Goal: Task Accomplishment & Management: Manage account settings

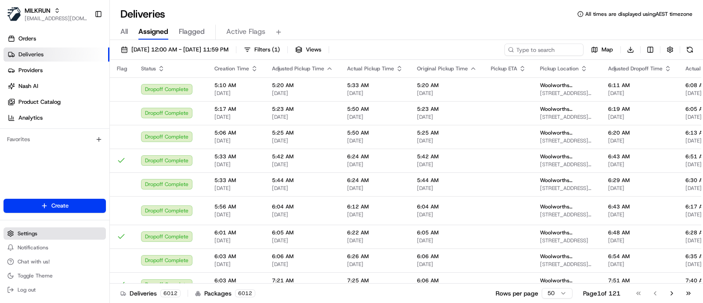
click at [10, 233] on circle at bounding box center [11, 233] width 2 height 2
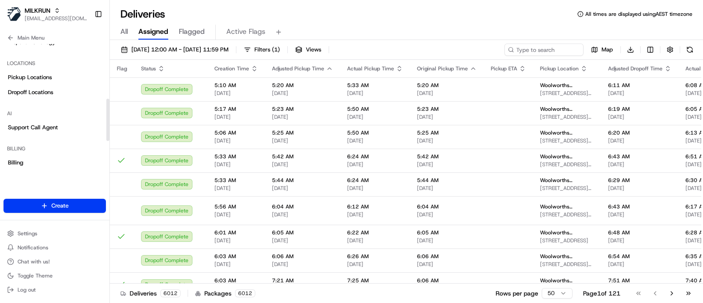
scroll to position [165, 0]
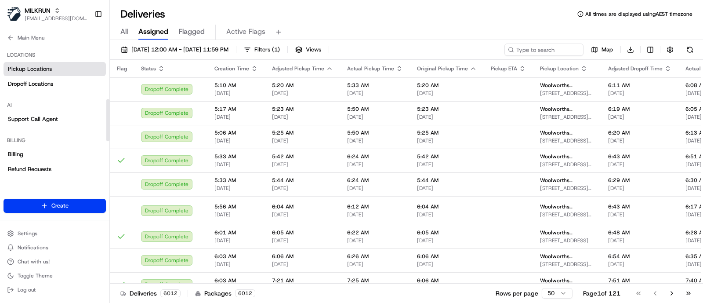
click at [42, 69] on span "Pickup Locations" at bounding box center [30, 69] width 44 height 8
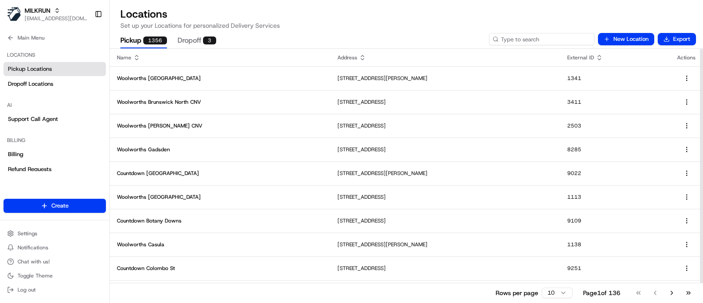
click at [564, 36] on input at bounding box center [541, 39] width 105 height 12
type input "1407"
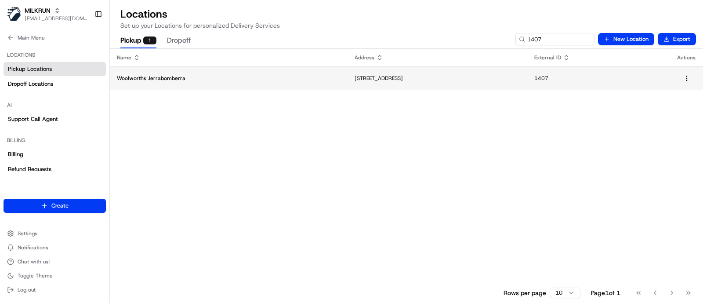
click at [189, 80] on p "Woolworths Jerrabomberra" at bounding box center [229, 78] width 224 height 7
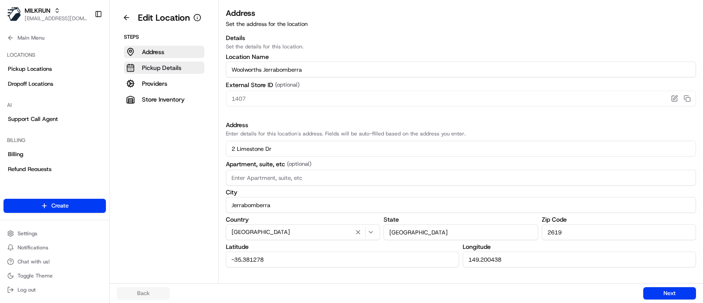
click at [156, 65] on p "Pickup Details" at bounding box center [162, 67] width 40 height 9
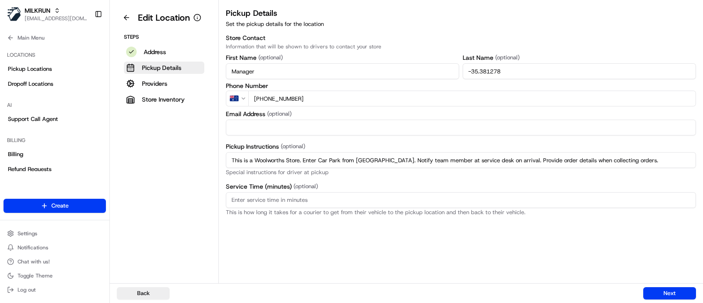
drag, startPoint x: 613, startPoint y: 268, endPoint x: 609, endPoint y: 253, distance: 14.9
click at [613, 268] on div "Pickup Details Set the pickup details for the location Store Contact Informatio…" at bounding box center [461, 145] width 484 height 276
click at [123, 17] on button at bounding box center [126, 18] width 19 height 14
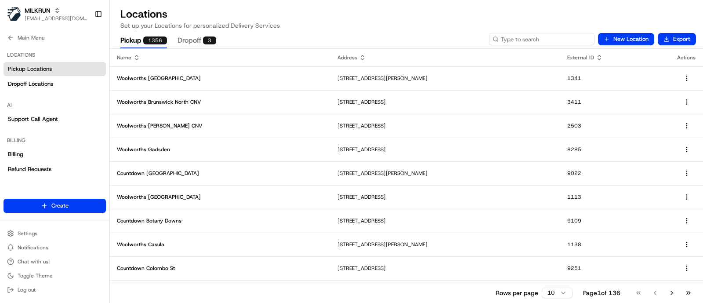
click at [583, 42] on input at bounding box center [541, 39] width 105 height 12
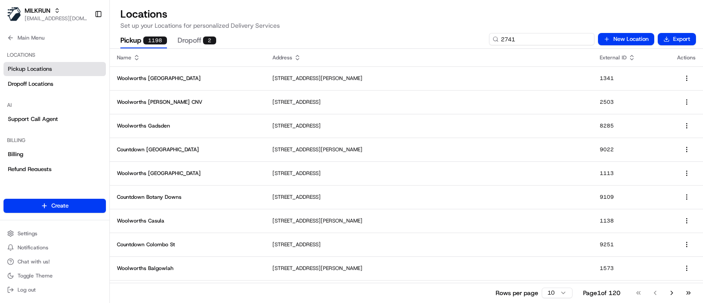
type input "2741"
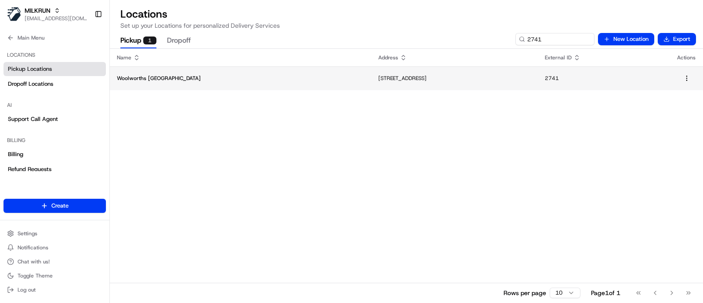
click at [442, 76] on p "[STREET_ADDRESS]" at bounding box center [454, 78] width 152 height 7
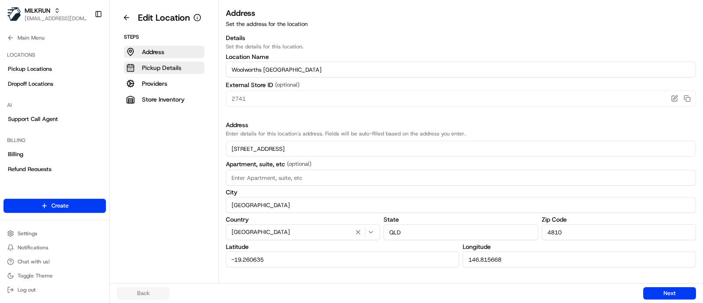
click at [152, 62] on button "Pickup Details" at bounding box center [164, 68] width 80 height 12
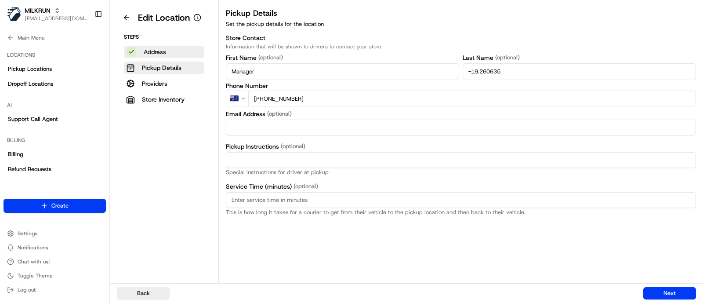
click at [143, 54] on button "Address" at bounding box center [164, 52] width 80 height 12
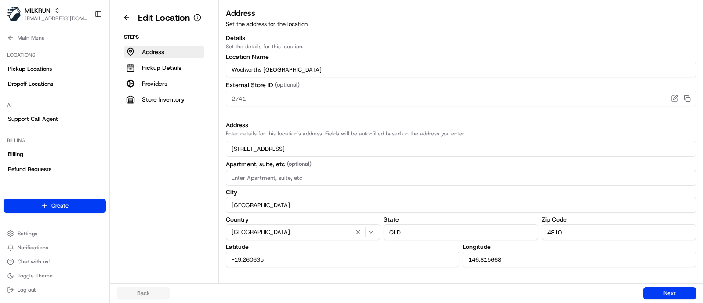
click at [345, 70] on input "Woolworths [GEOGRAPHIC_DATA]" at bounding box center [461, 70] width 470 height 16
click at [624, 48] on p "Set the details for this location." at bounding box center [461, 46] width 470 height 7
click at [588, 55] on label "Location Name" at bounding box center [461, 57] width 470 height 6
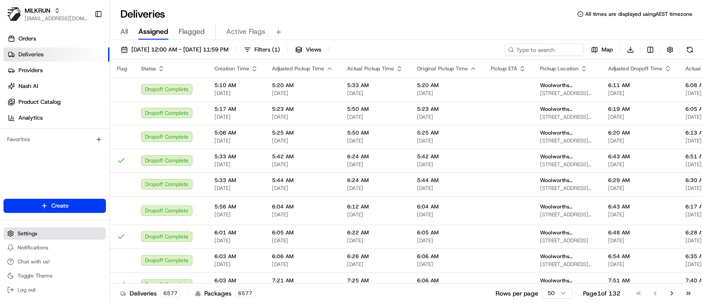
click at [28, 234] on span "Settings" at bounding box center [28, 233] width 20 height 7
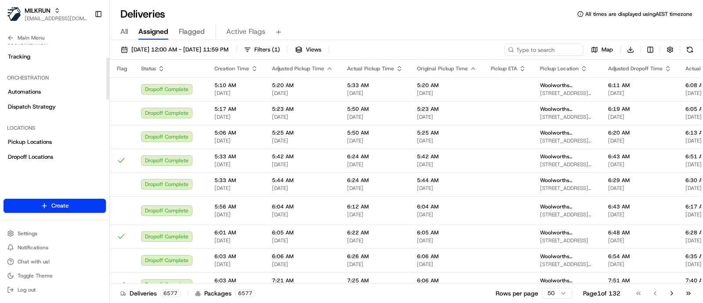
scroll to position [109, 0]
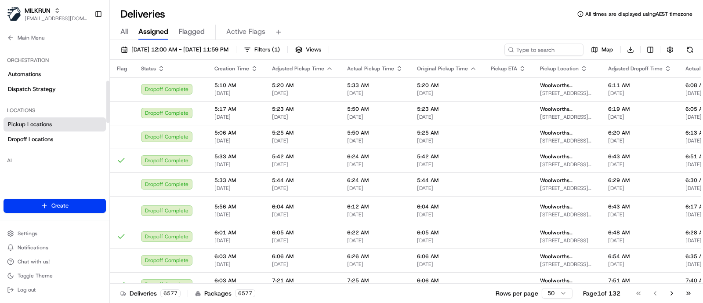
click at [42, 128] on link "Pickup Locations" at bounding box center [55, 124] width 102 height 14
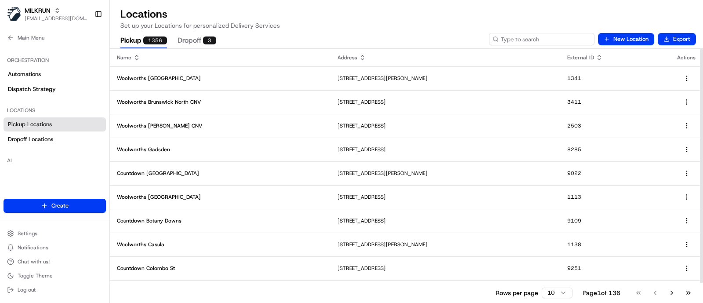
click at [550, 43] on input at bounding box center [541, 39] width 105 height 12
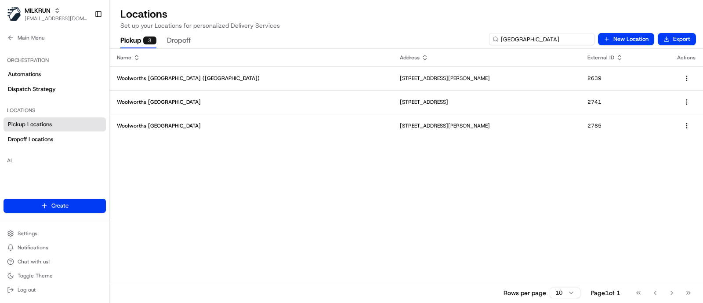
type input "townsville"
